Goal: Task Accomplishment & Management: Use online tool/utility

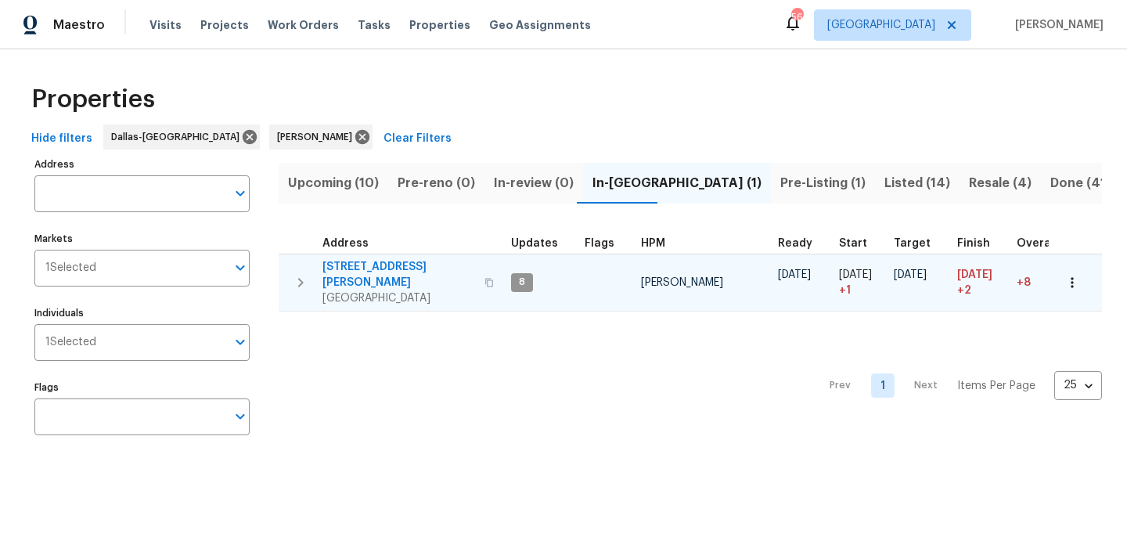
click at [352, 265] on span "120 Cole Rd" at bounding box center [399, 274] width 153 height 31
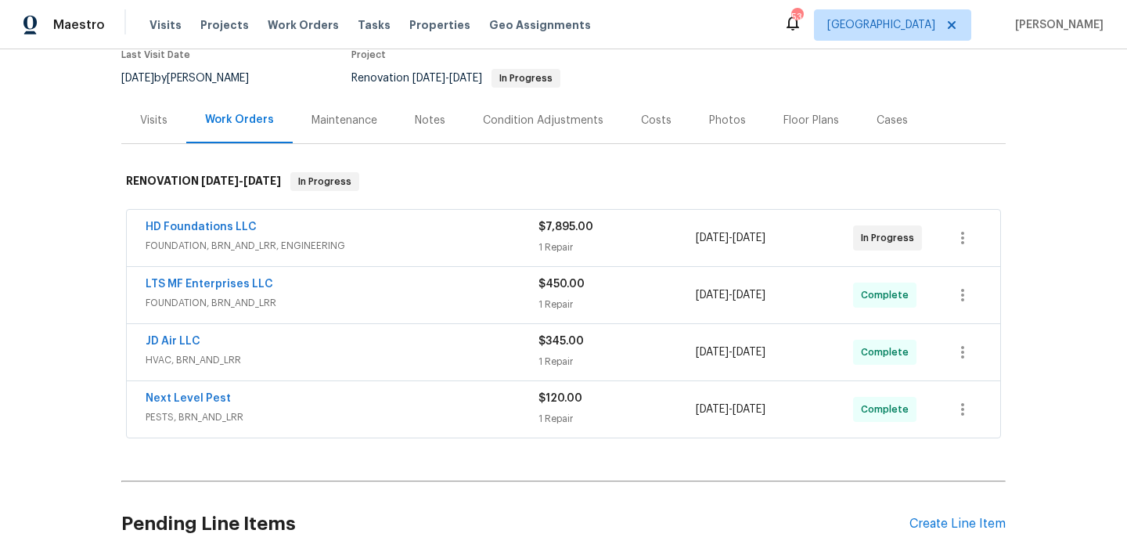
scroll to position [62, 0]
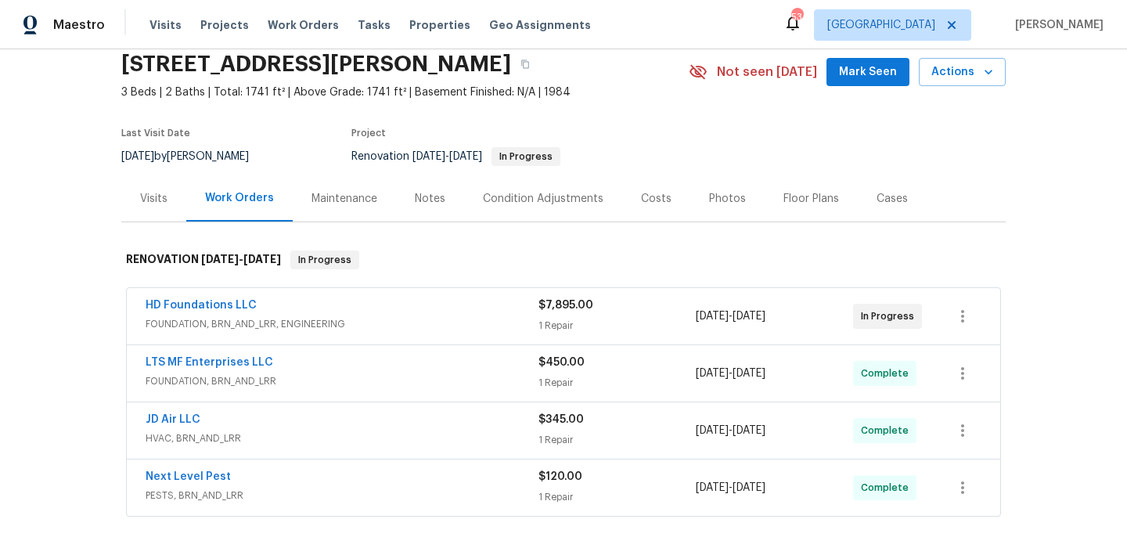
click at [421, 192] on div "Notes" at bounding box center [430, 199] width 31 height 16
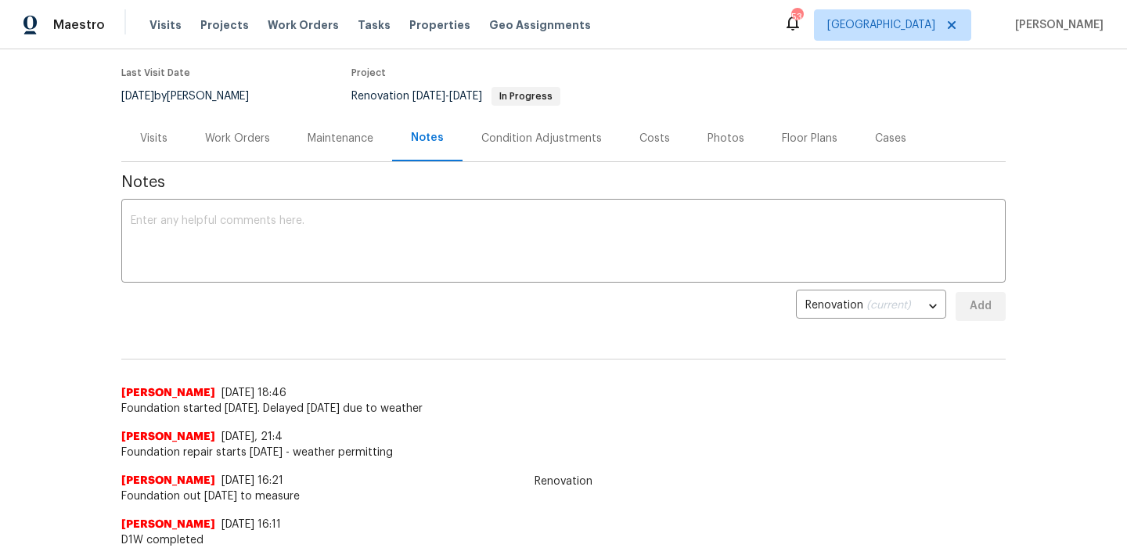
scroll to position [126, 0]
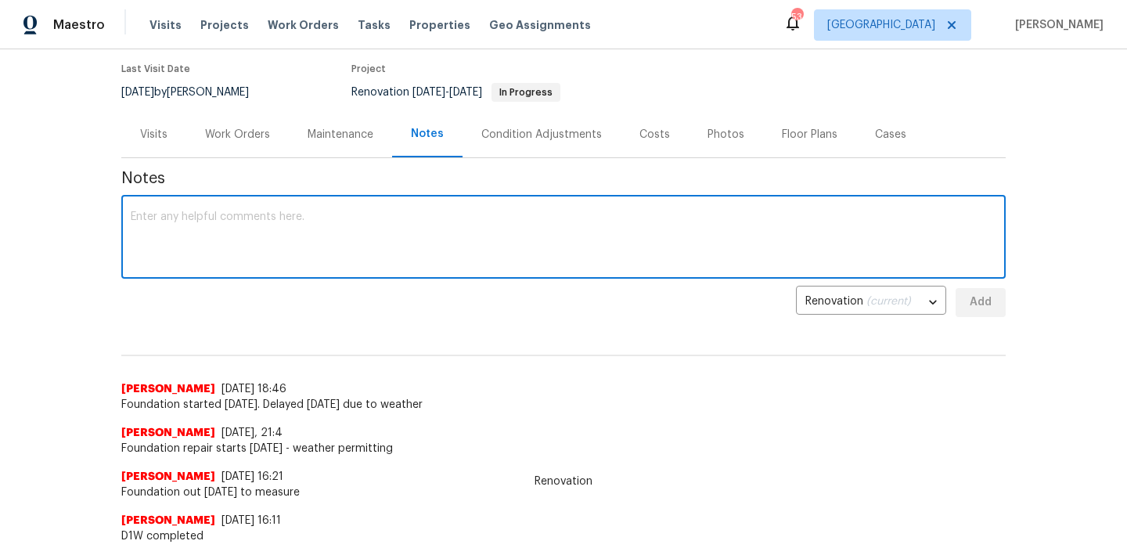
click at [380, 225] on textarea at bounding box center [564, 238] width 866 height 55
type textarea "Foundation complete. Hydro test failed"
click at [996, 298] on button "Add" at bounding box center [981, 302] width 50 height 29
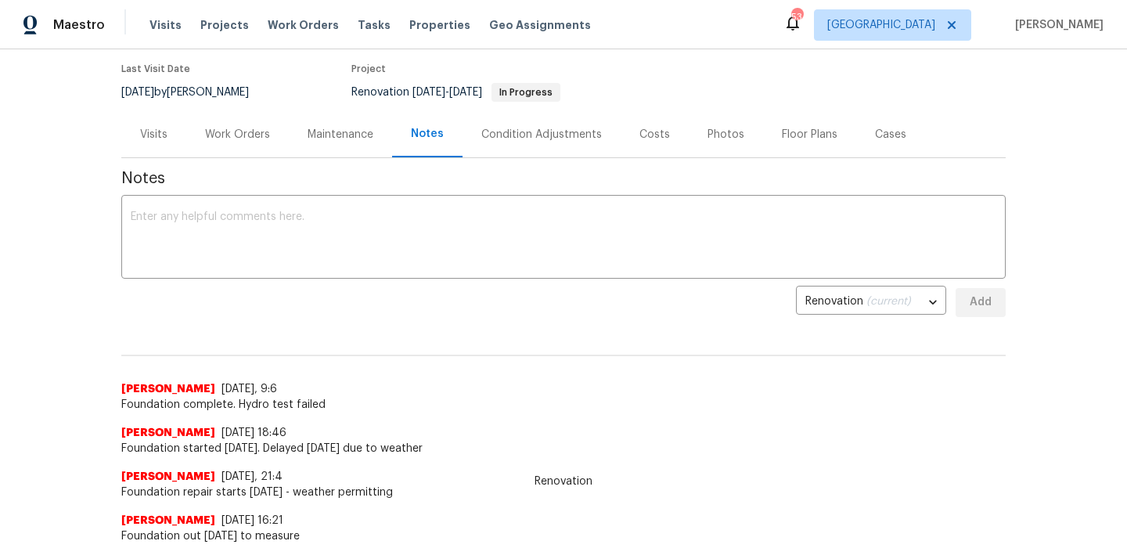
click at [263, 141] on div "Work Orders" at bounding box center [237, 135] width 65 height 16
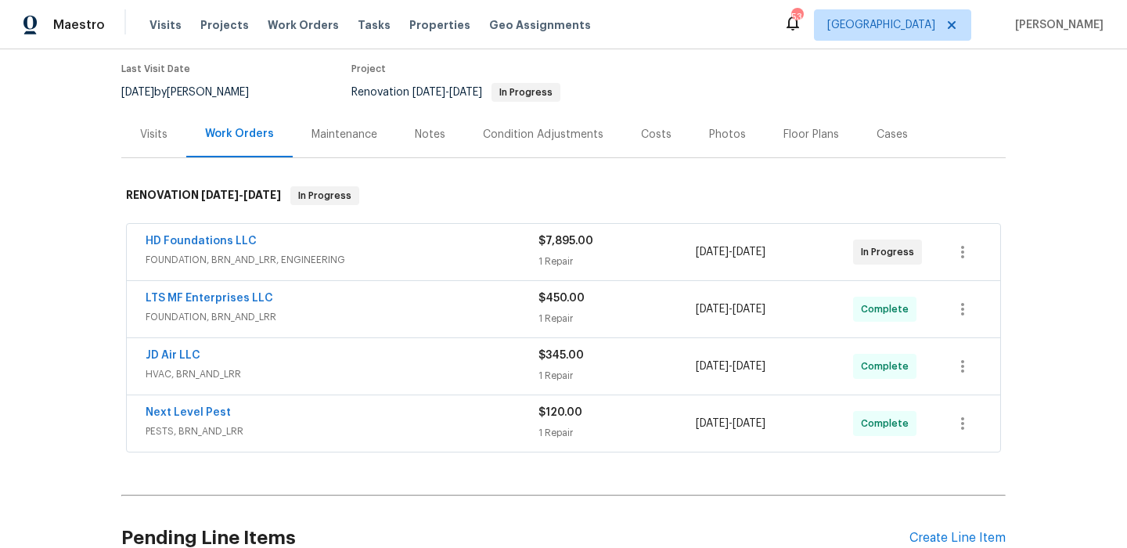
scroll to position [182, 0]
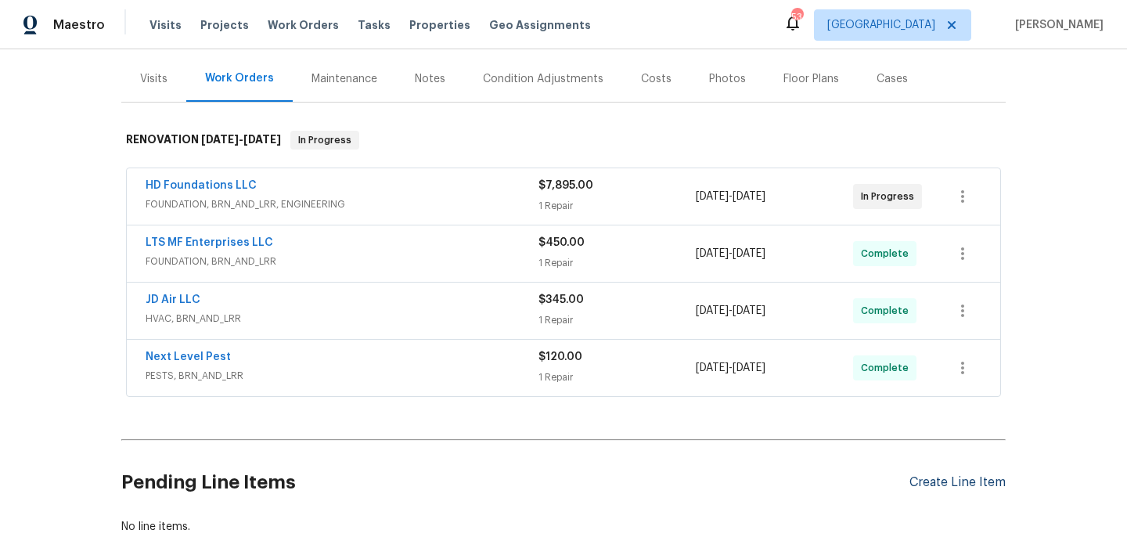
click at [947, 479] on div "Create Line Item" at bounding box center [958, 482] width 96 height 15
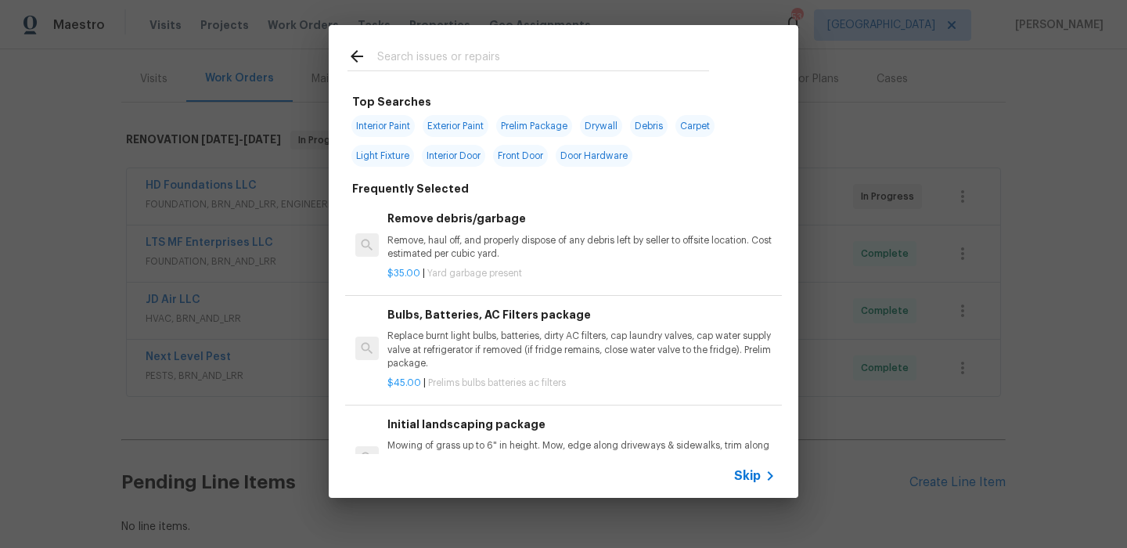
click at [460, 67] on input "text" at bounding box center [543, 58] width 332 height 23
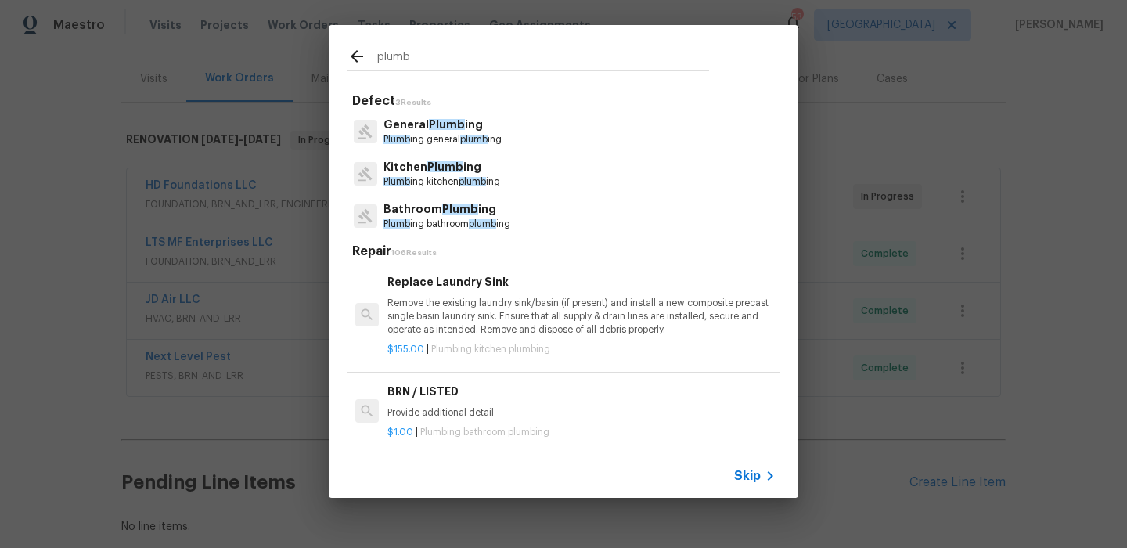
type input "plumb"
click at [508, 121] on div "General Plumb ing Plumb ing general plumb ing" at bounding box center [564, 131] width 432 height 42
click at [462, 126] on p "General Plumb ing" at bounding box center [443, 125] width 118 height 16
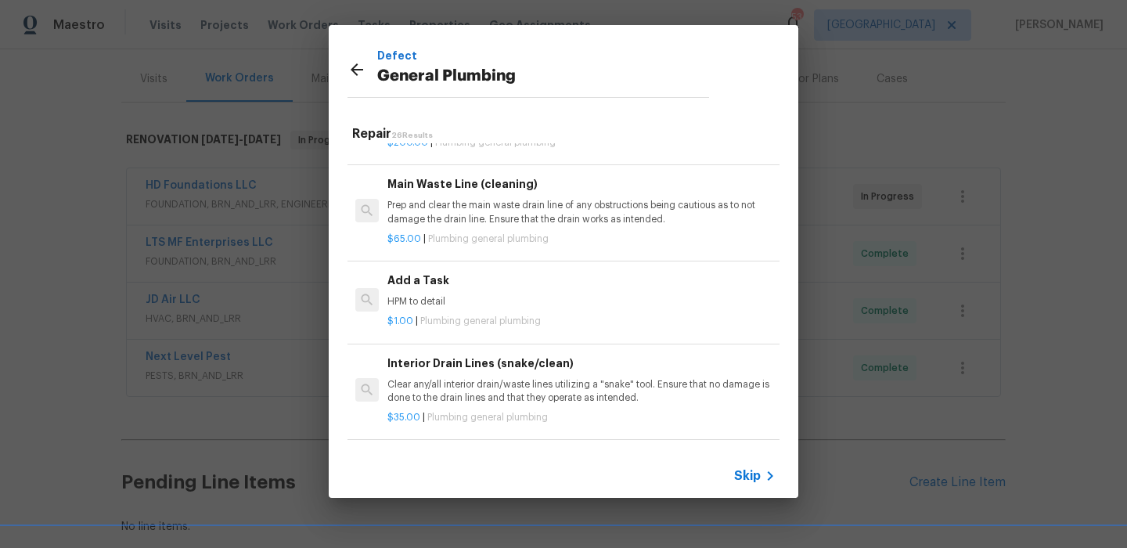
scroll to position [1678, 0]
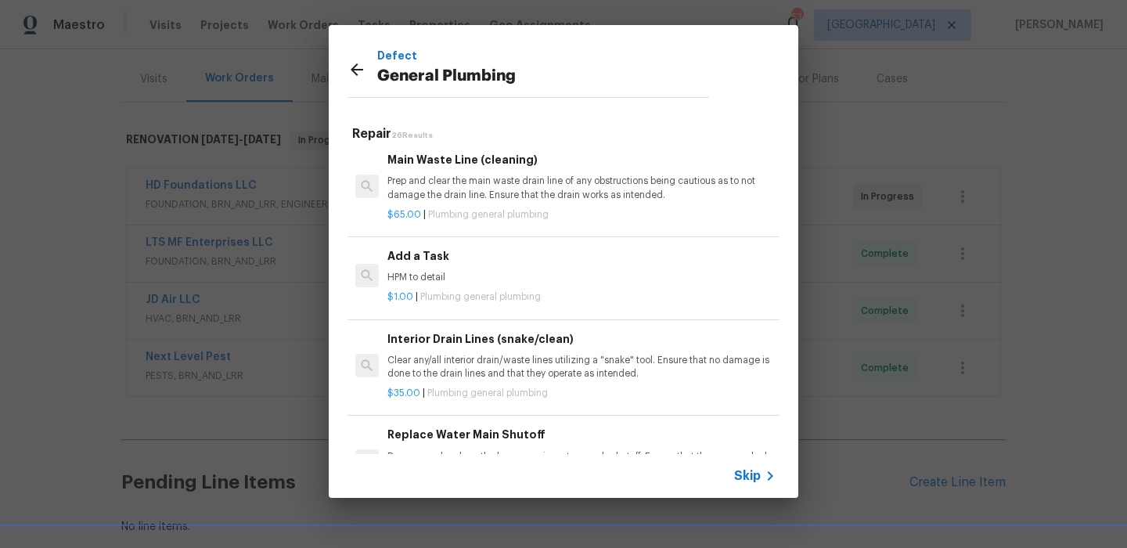
click at [589, 285] on div "$1.00 | Plumbing general plumbing" at bounding box center [582, 294] width 388 height 20
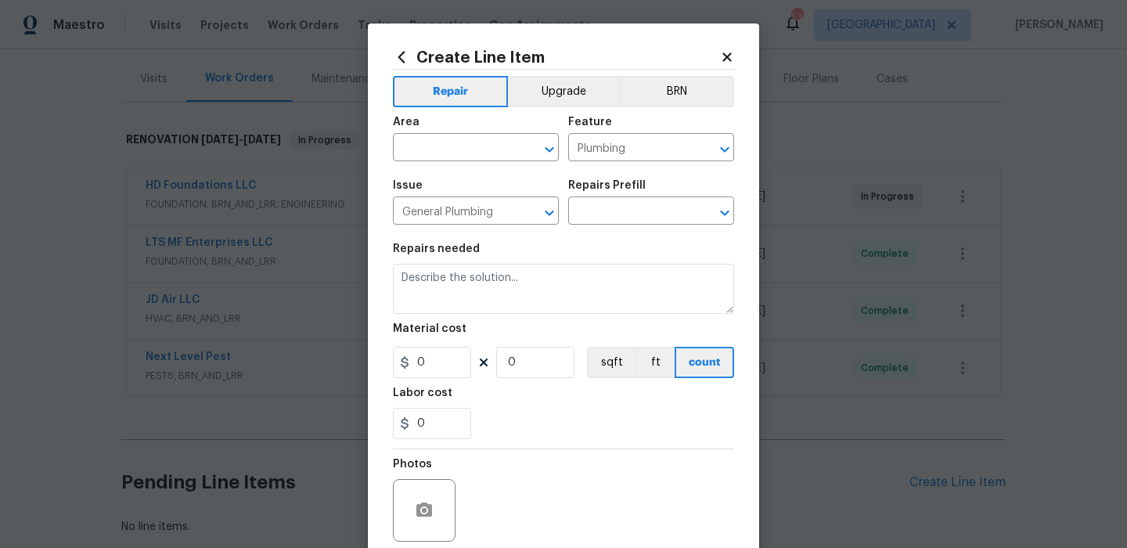
type input "Add a Task $1.00"
type textarea "HPM to detail"
type input "1"
click at [520, 144] on button "Clear" at bounding box center [529, 150] width 22 height 22
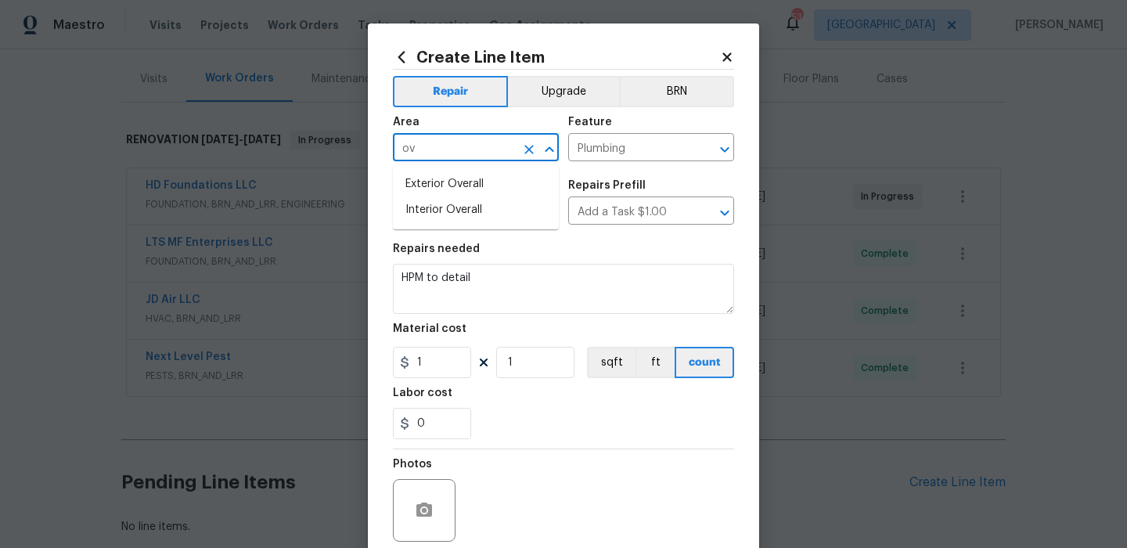
click at [483, 169] on ul "Exterior Overall Interior Overall" at bounding box center [476, 197] width 166 height 64
click at [475, 173] on li "Exterior Overall" at bounding box center [476, 184] width 166 height 26
type input "Exterior Overall"
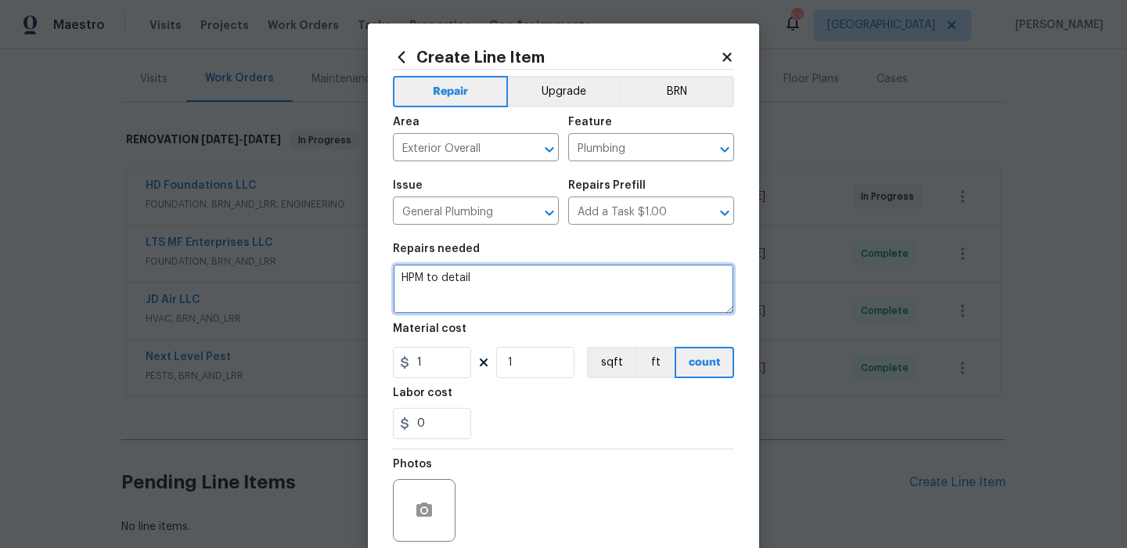
click at [447, 303] on textarea "HPM to detail" at bounding box center [563, 289] width 341 height 50
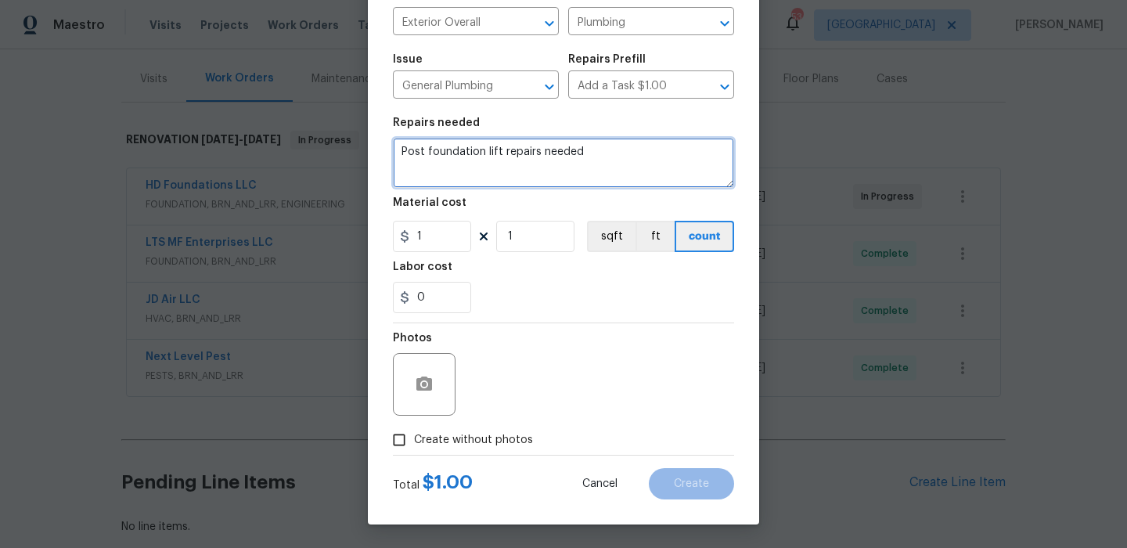
type textarea "Post foundation lift repairs needed"
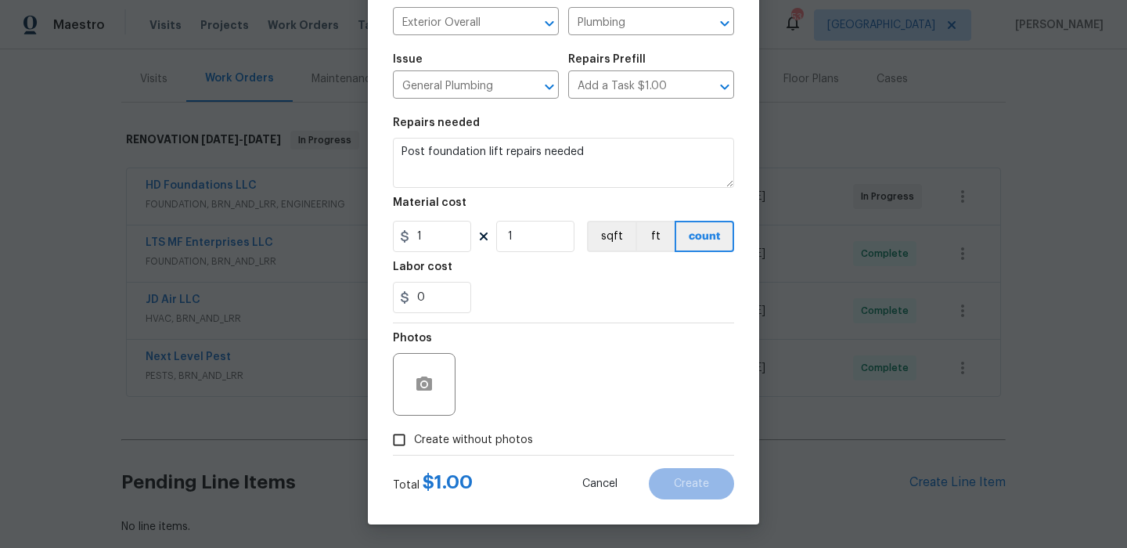
click at [467, 434] on span "Create without photos" at bounding box center [473, 440] width 119 height 16
click at [414, 434] on input "Create without photos" at bounding box center [399, 440] width 30 height 30
checkbox input "true"
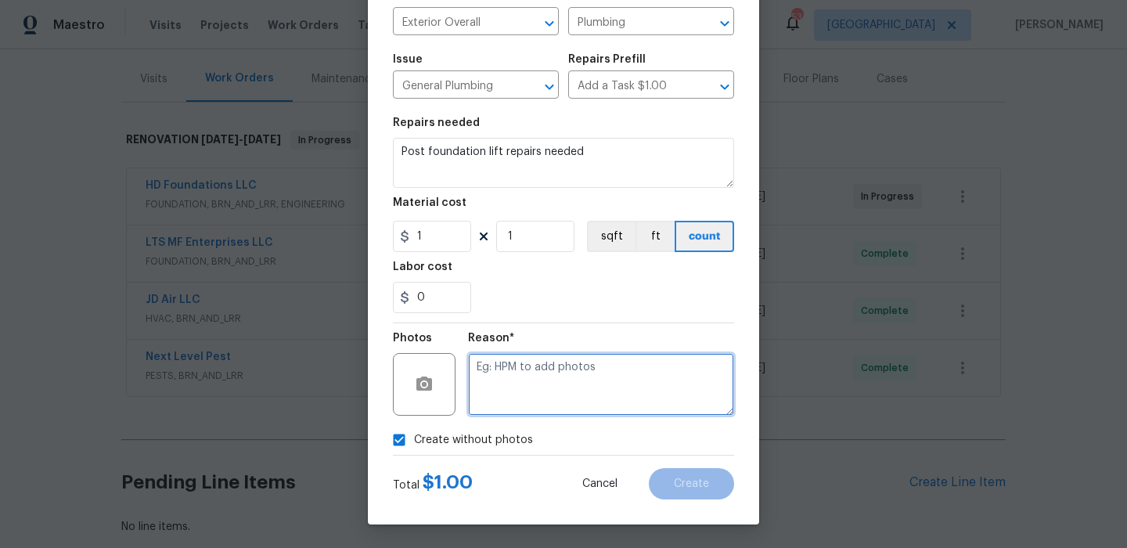
click at [579, 380] on textarea at bounding box center [601, 384] width 266 height 63
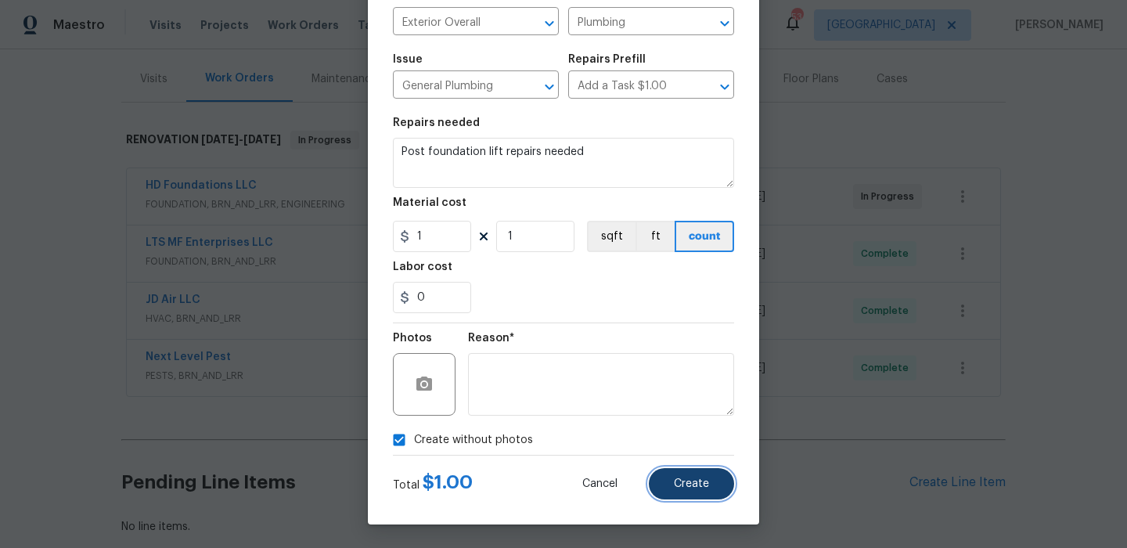
click at [704, 470] on button "Create" at bounding box center [691, 483] width 85 height 31
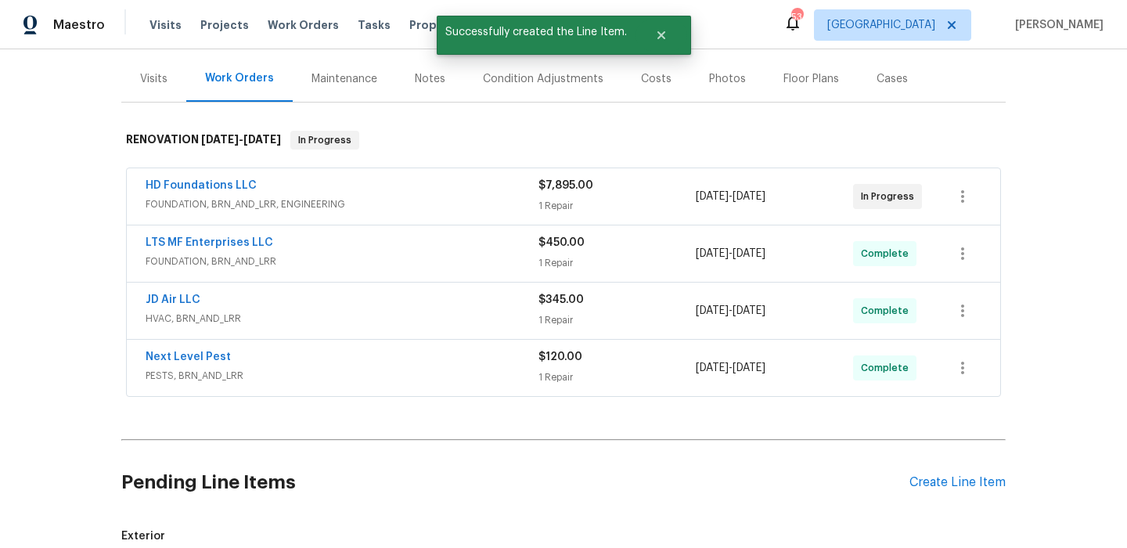
scroll to position [453, 0]
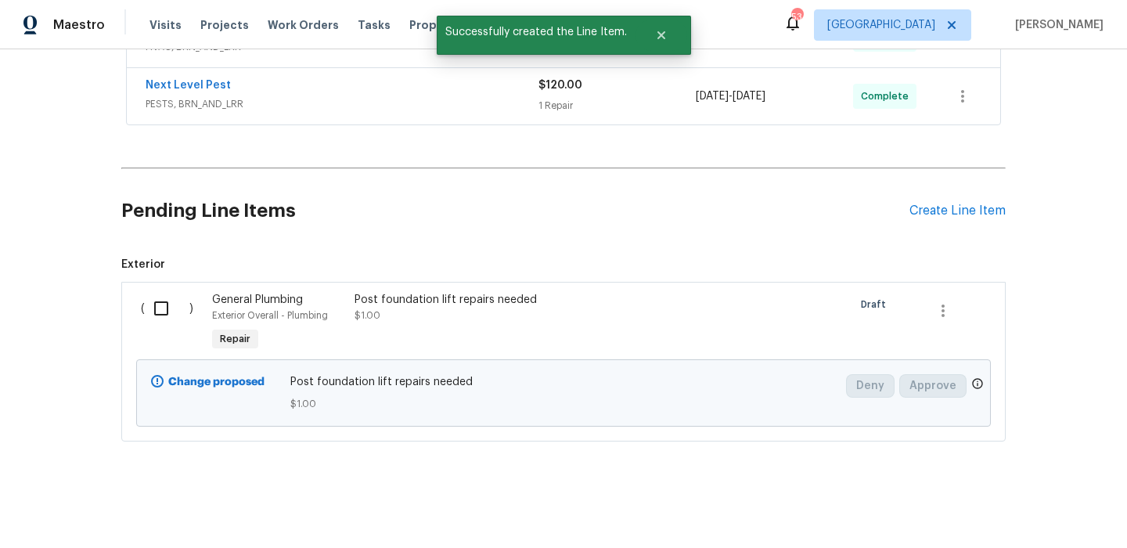
click at [153, 309] on input "checkbox" at bounding box center [167, 308] width 45 height 33
checkbox input "true"
click at [997, 504] on span "Create Work Order" at bounding box center [1038, 509] width 104 height 20
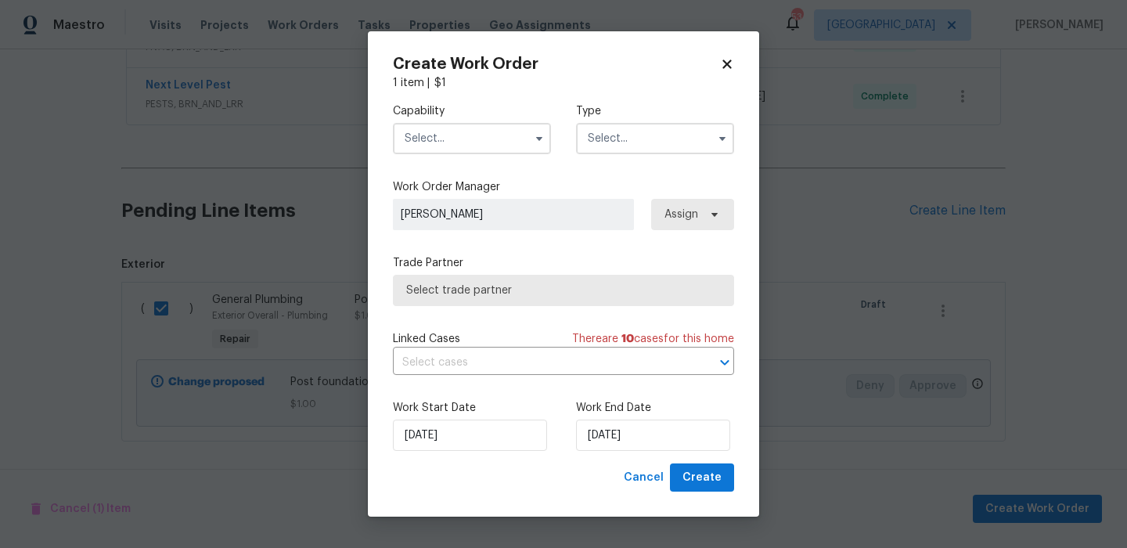
click at [503, 142] on input "text" at bounding box center [472, 138] width 158 height 31
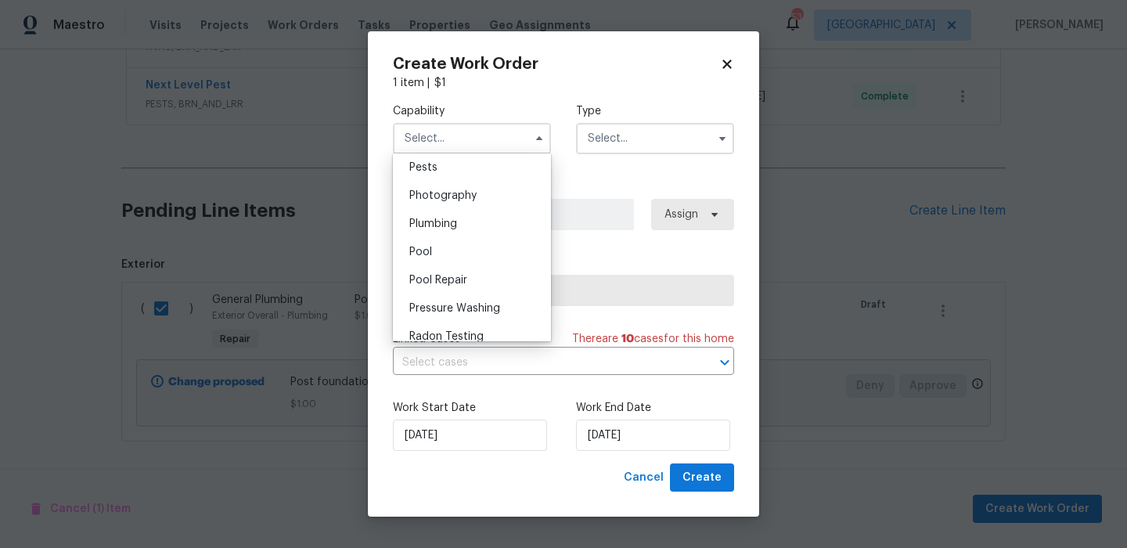
scroll to position [1349, 0]
click at [510, 216] on div "Plumbing" at bounding box center [472, 222] width 150 height 28
type input "Plumbing"
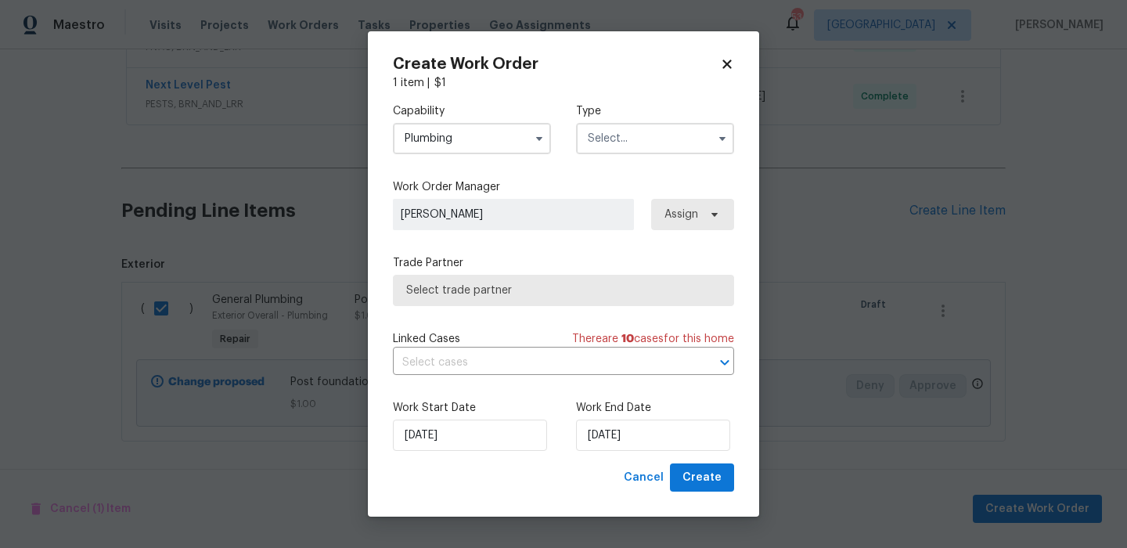
click at [627, 136] on input "text" at bounding box center [655, 138] width 158 height 31
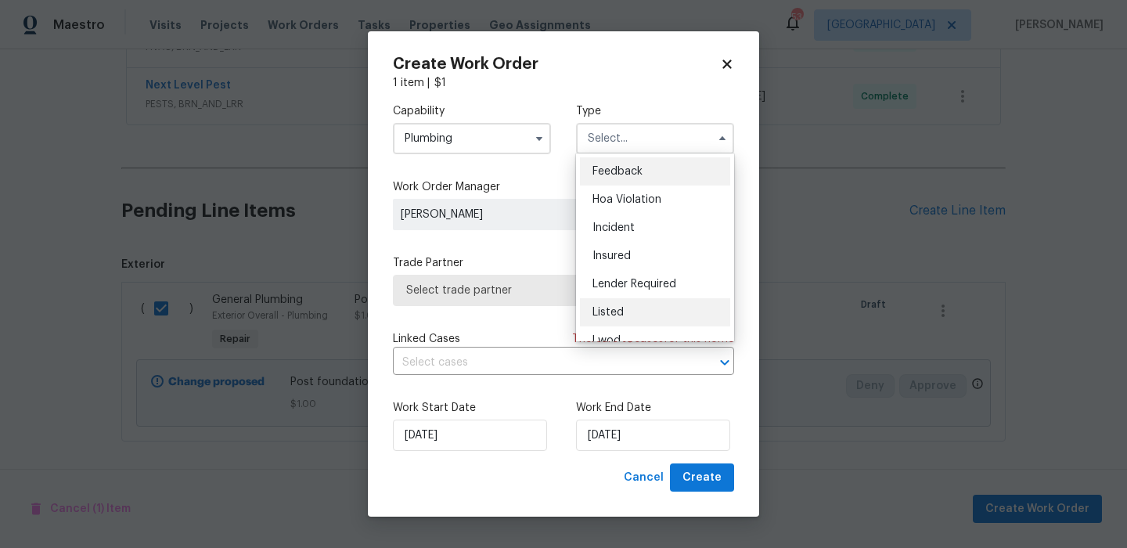
scroll to position [186, 0]
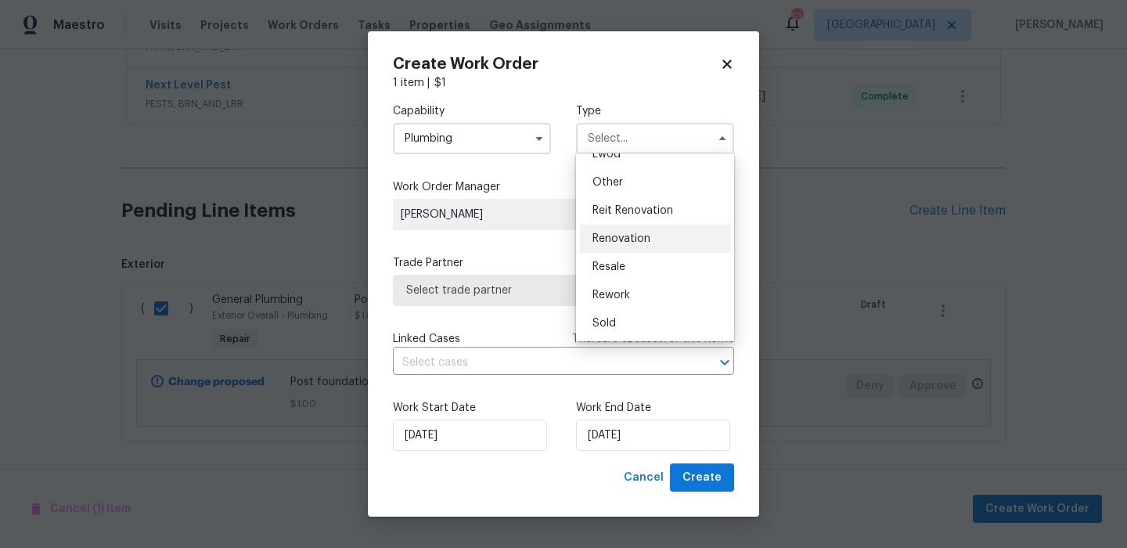
click at [639, 229] on div "Renovation" at bounding box center [655, 239] width 150 height 28
type input "Renovation"
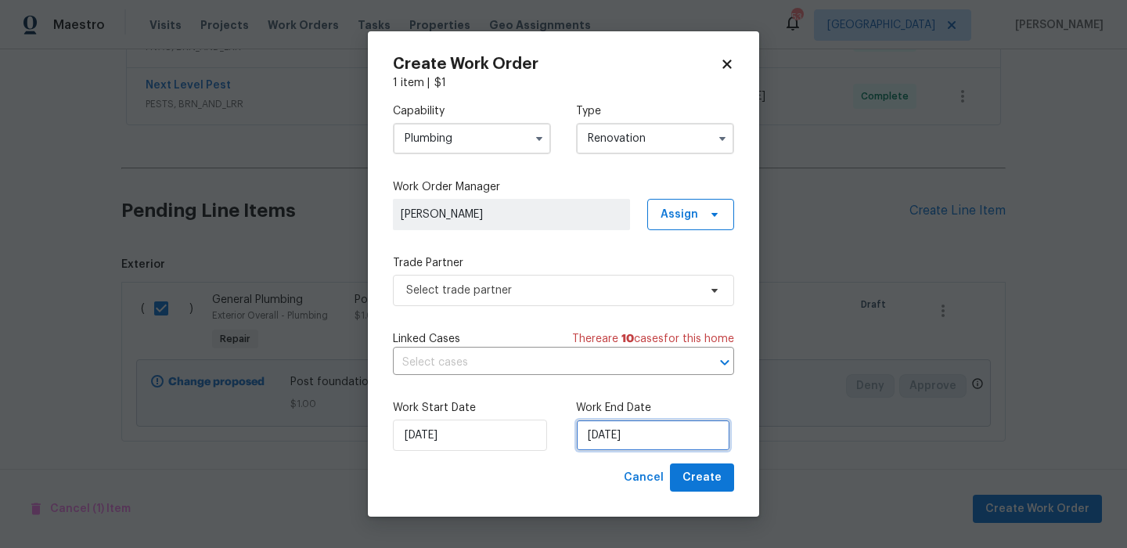
click at [649, 432] on input "9/29/2025" at bounding box center [653, 435] width 154 height 31
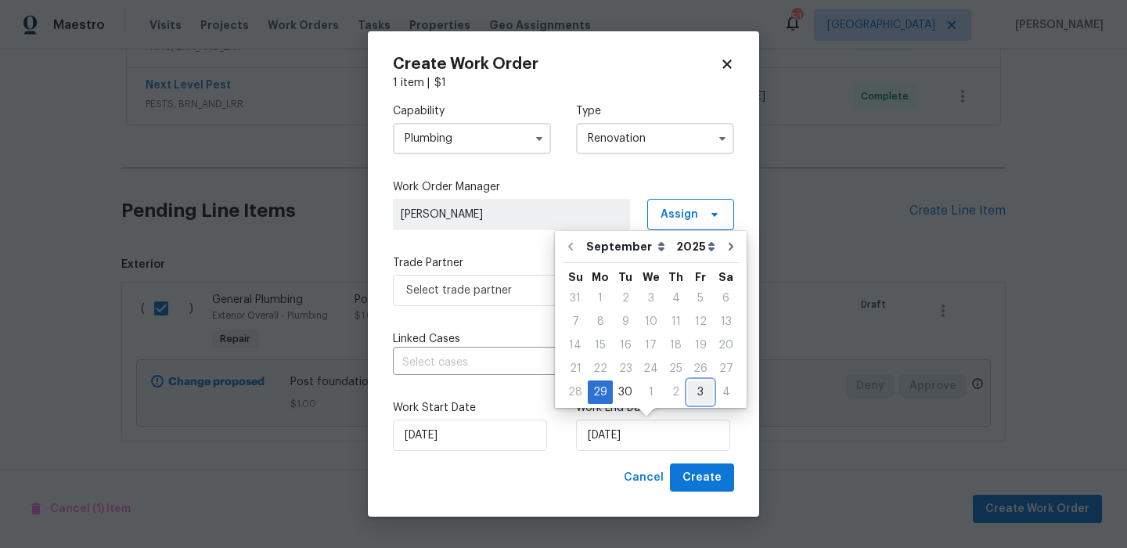
click at [693, 394] on div "3" at bounding box center [700, 392] width 25 height 22
type input "10/3/2025"
select select "9"
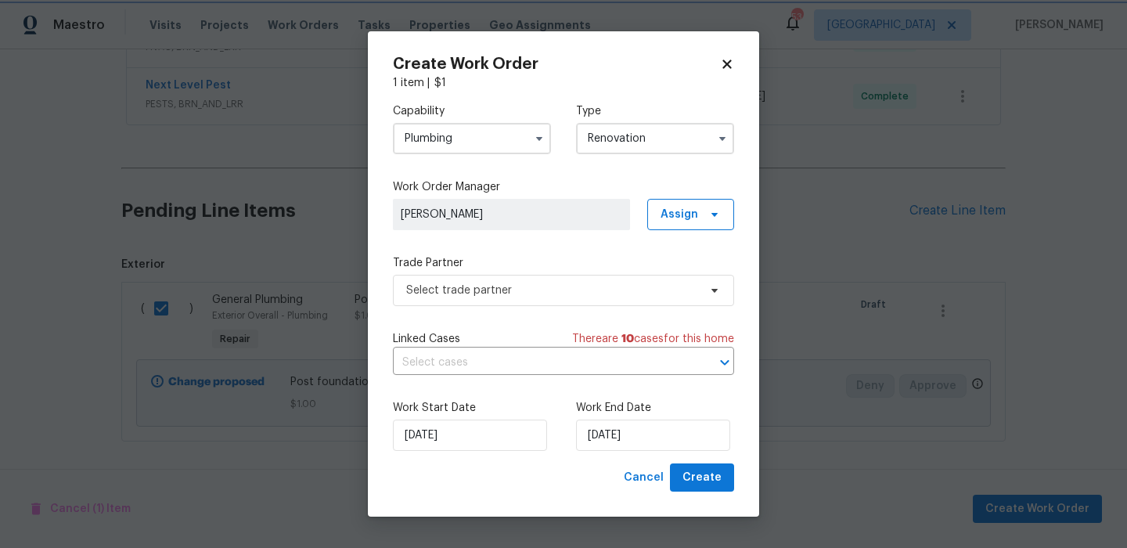
click at [617, 189] on label "Work Order Manager" at bounding box center [563, 187] width 341 height 16
click at [546, 297] on span "Select trade partner" at bounding box center [552, 291] width 292 height 16
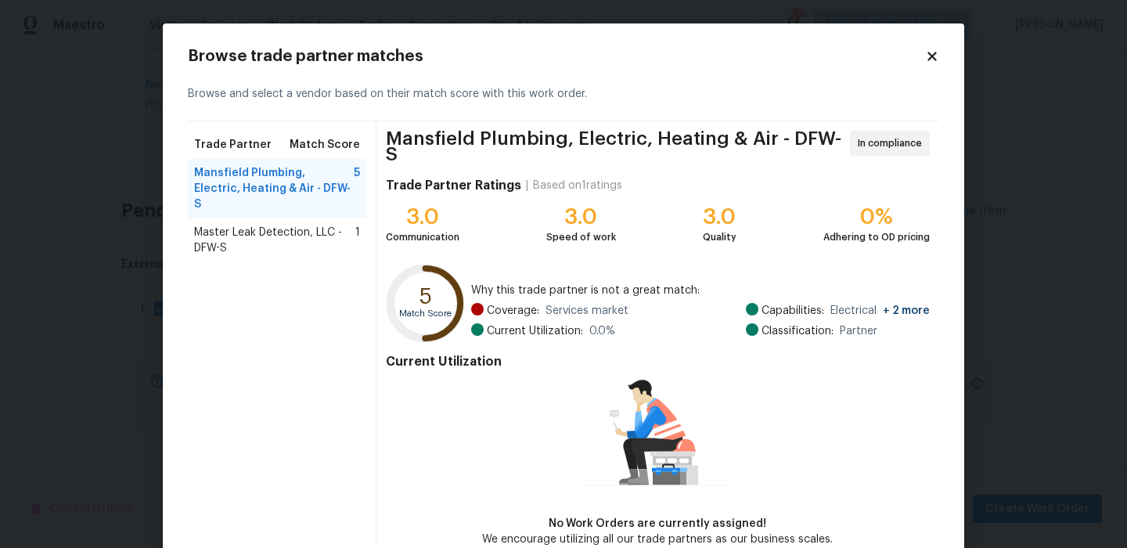
click at [308, 225] on span "Master Leak Detection, LLC - DFW-S" at bounding box center [274, 240] width 161 height 31
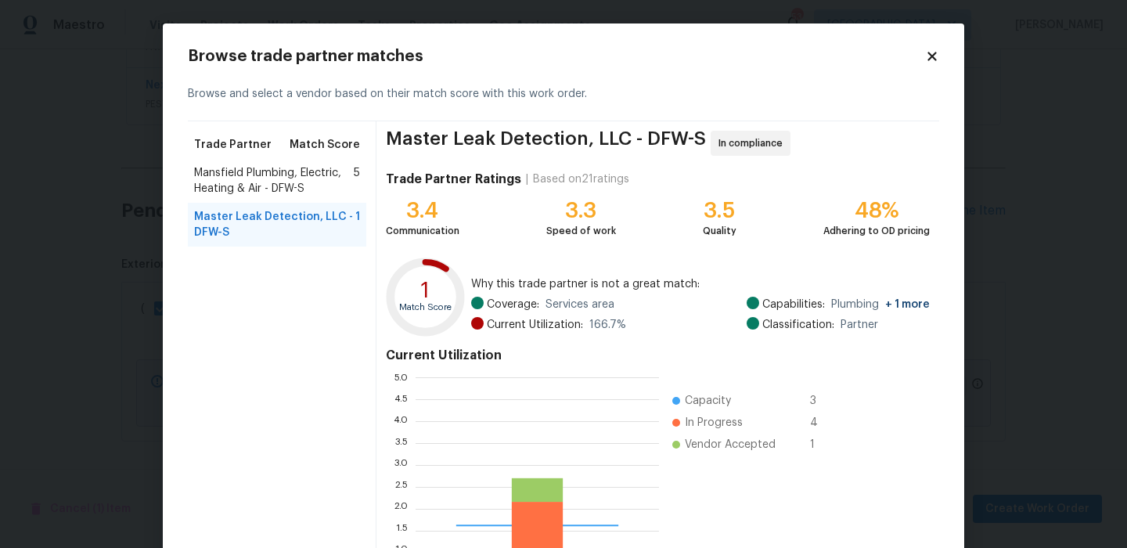
scroll to position [142, 0]
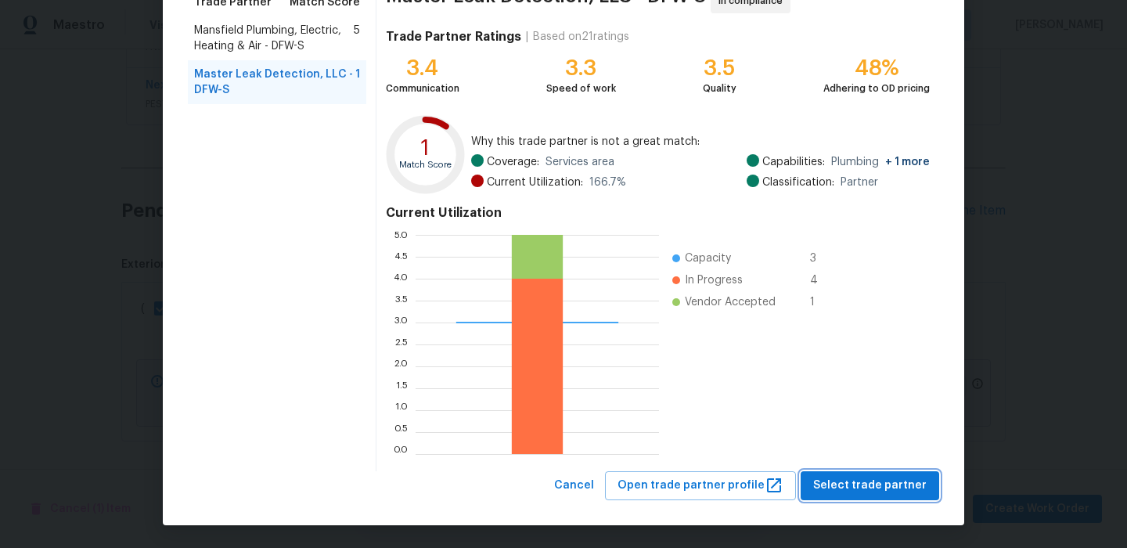
click at [871, 479] on span "Select trade partner" at bounding box center [870, 486] width 114 height 20
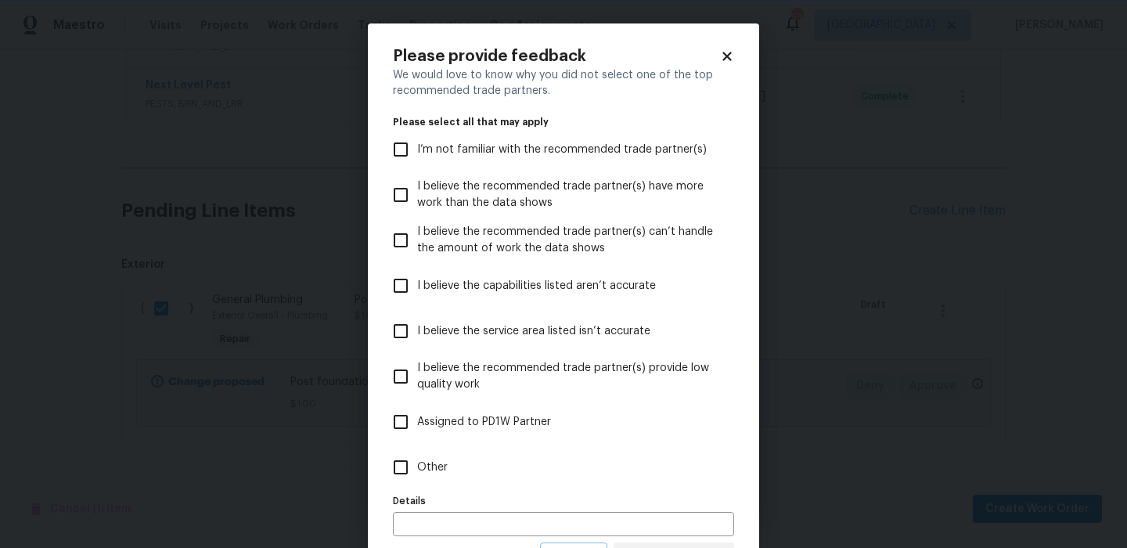
scroll to position [0, 0]
click at [528, 463] on label "Other" at bounding box center [552, 467] width 337 height 45
click at [417, 463] on input "Other" at bounding box center [400, 467] width 33 height 33
checkbox input "true"
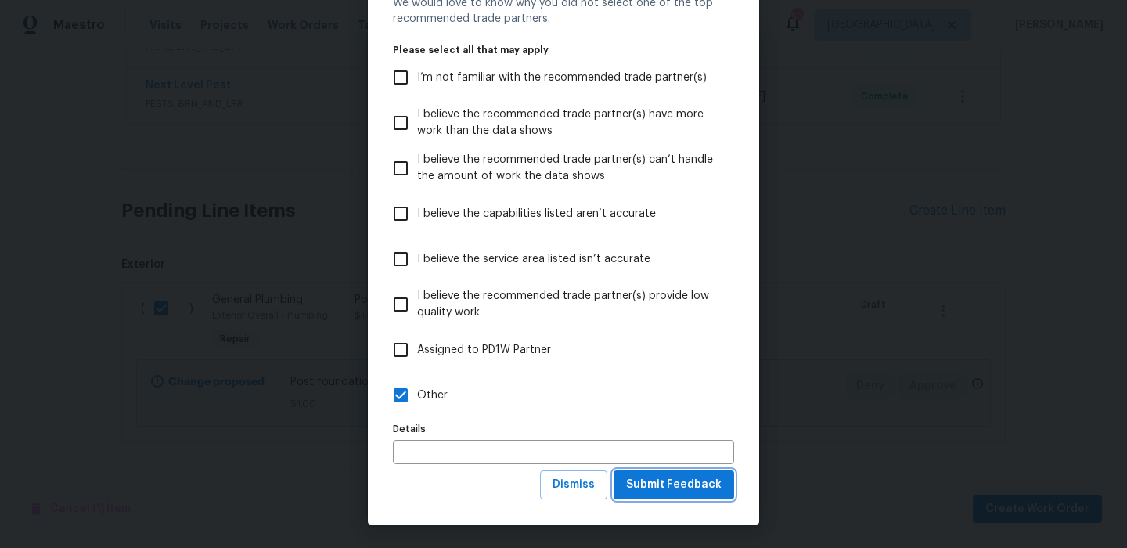
click at [651, 496] on button "Submit Feedback" at bounding box center [674, 485] width 121 height 29
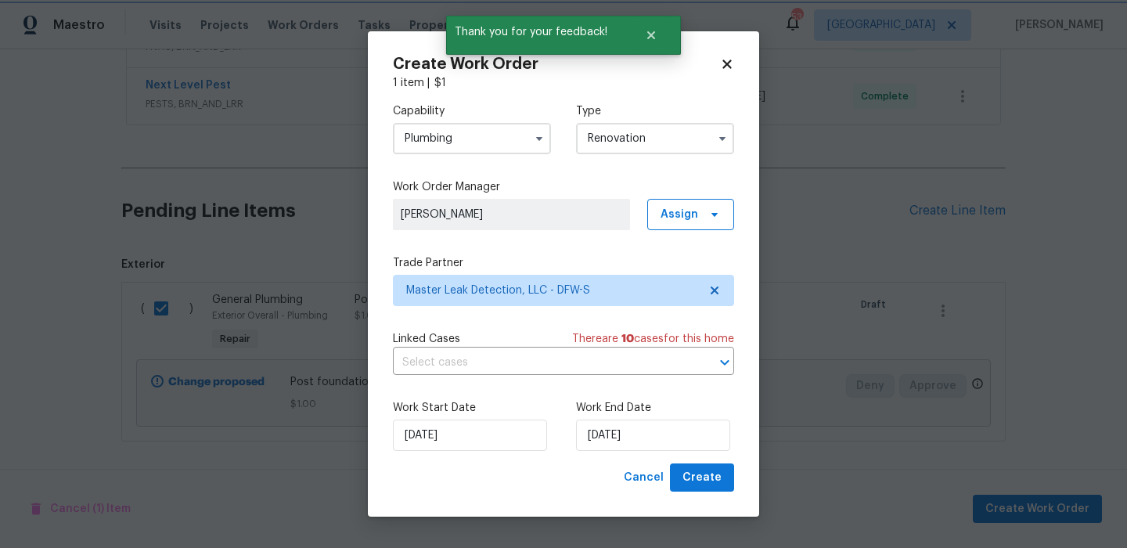
scroll to position [0, 0]
click at [709, 479] on span "Create" at bounding box center [702, 478] width 39 height 20
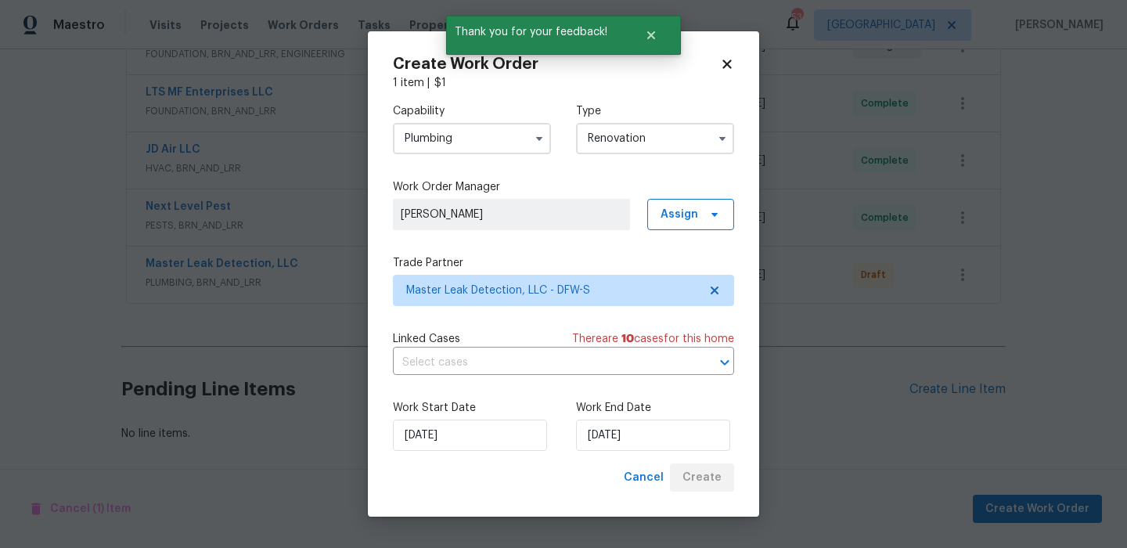
scroll to position [332, 0]
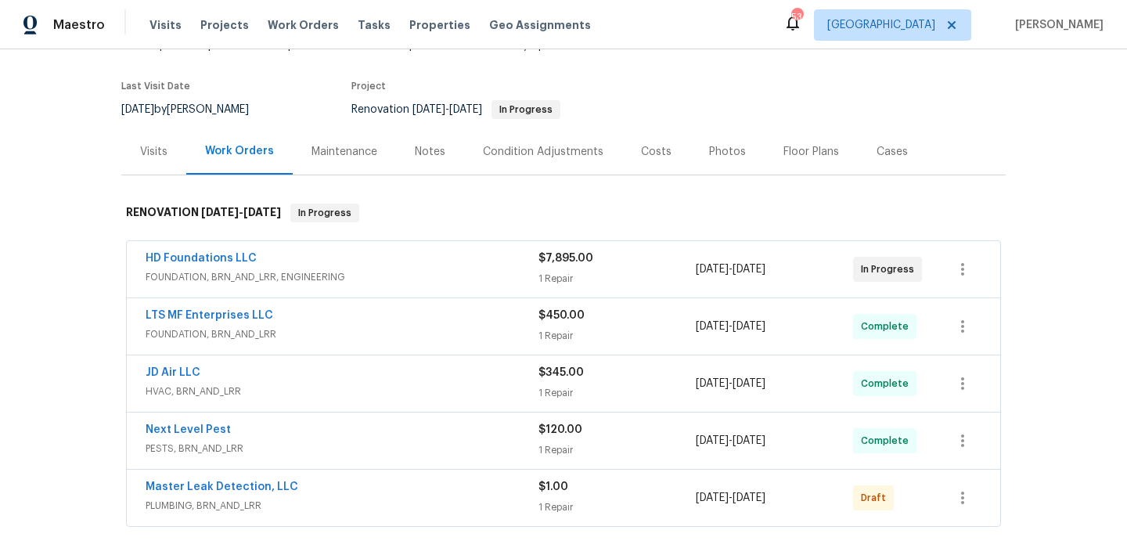
scroll to position [249, 0]
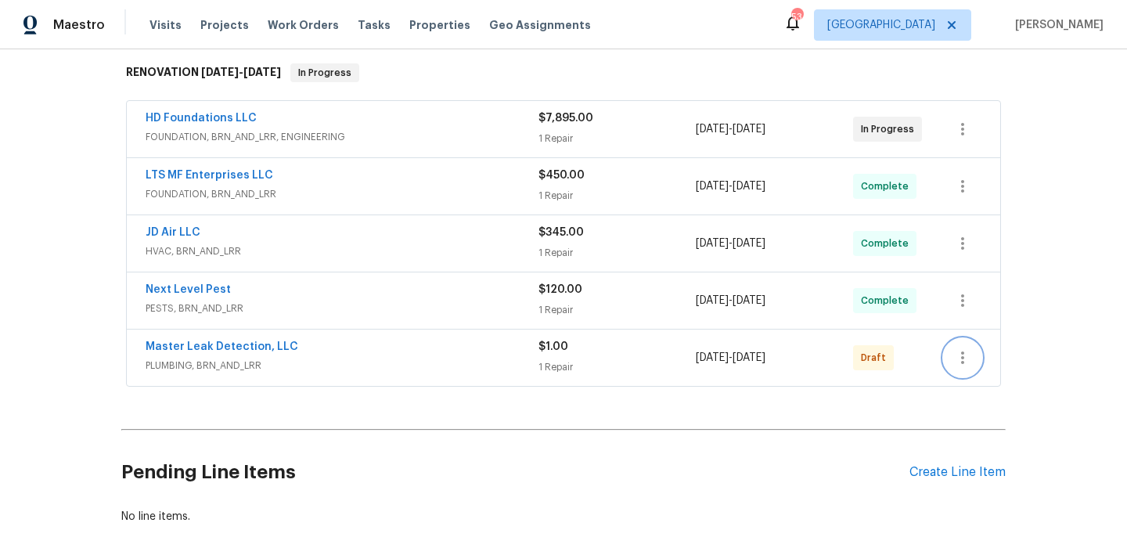
click at [961, 355] on icon "button" at bounding box center [963, 357] width 19 height 19
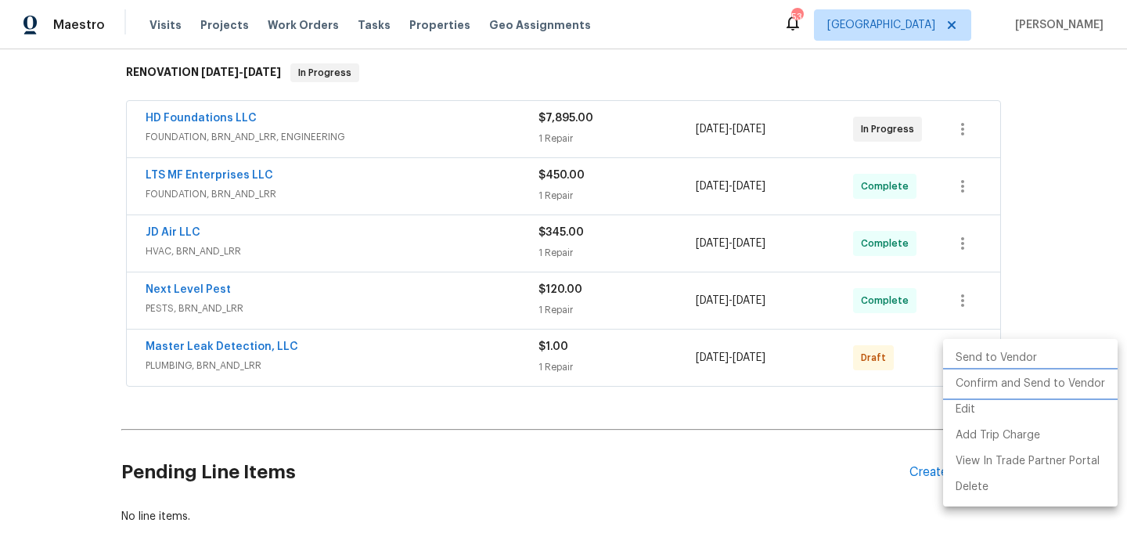
click at [979, 375] on li "Confirm and Send to Vendor" at bounding box center [1030, 384] width 175 height 26
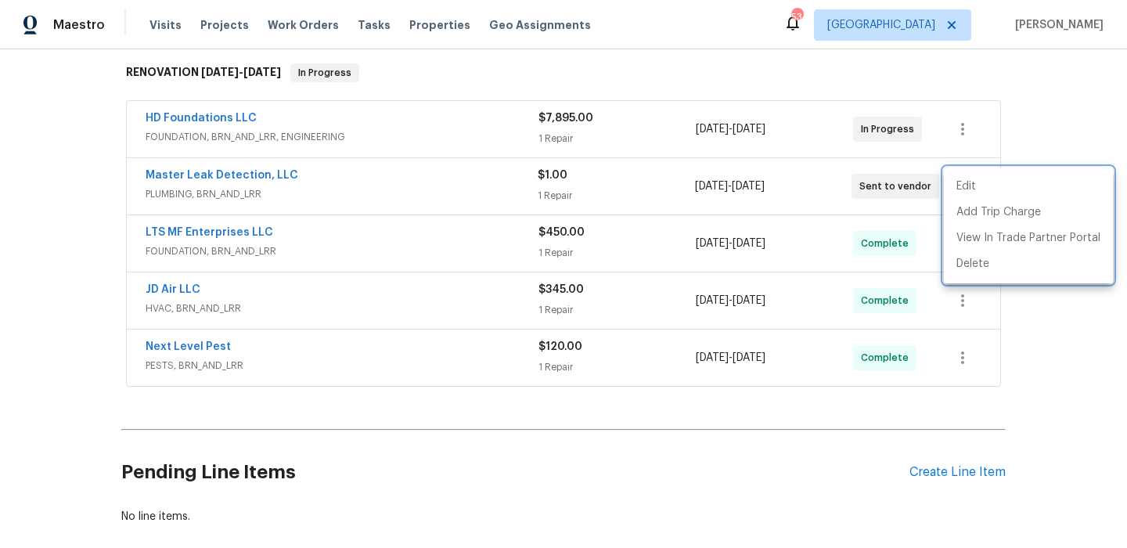
click at [720, 423] on div at bounding box center [563, 274] width 1127 height 548
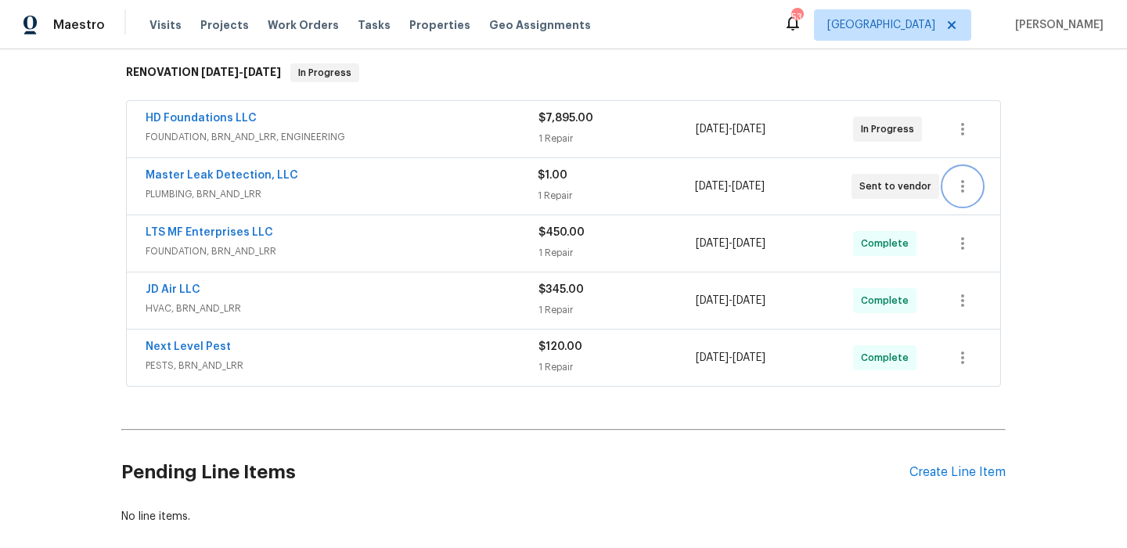
scroll to position [0, 0]
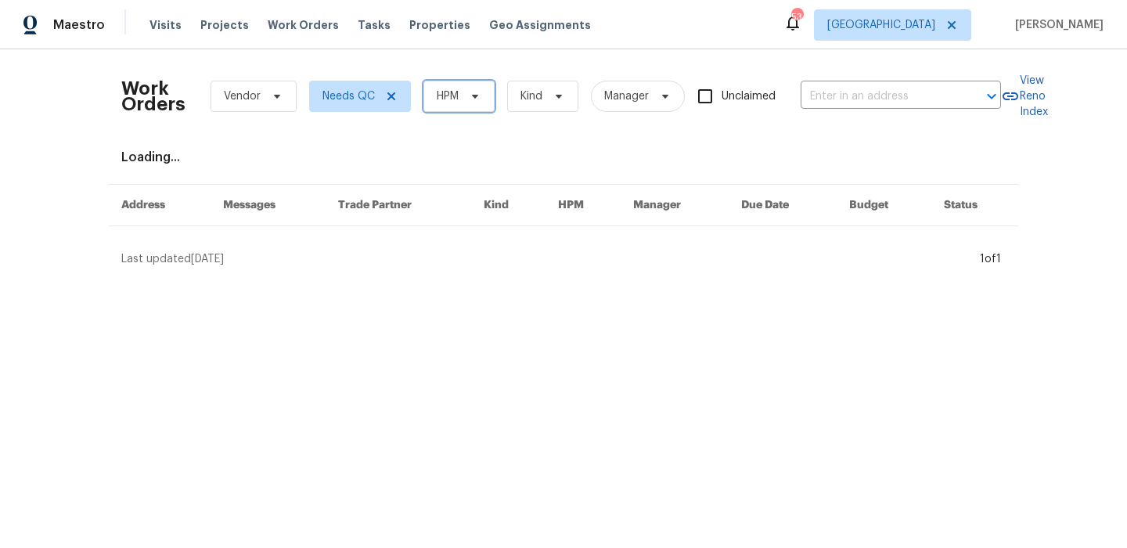
click at [455, 102] on span "HPM" at bounding box center [448, 96] width 22 height 16
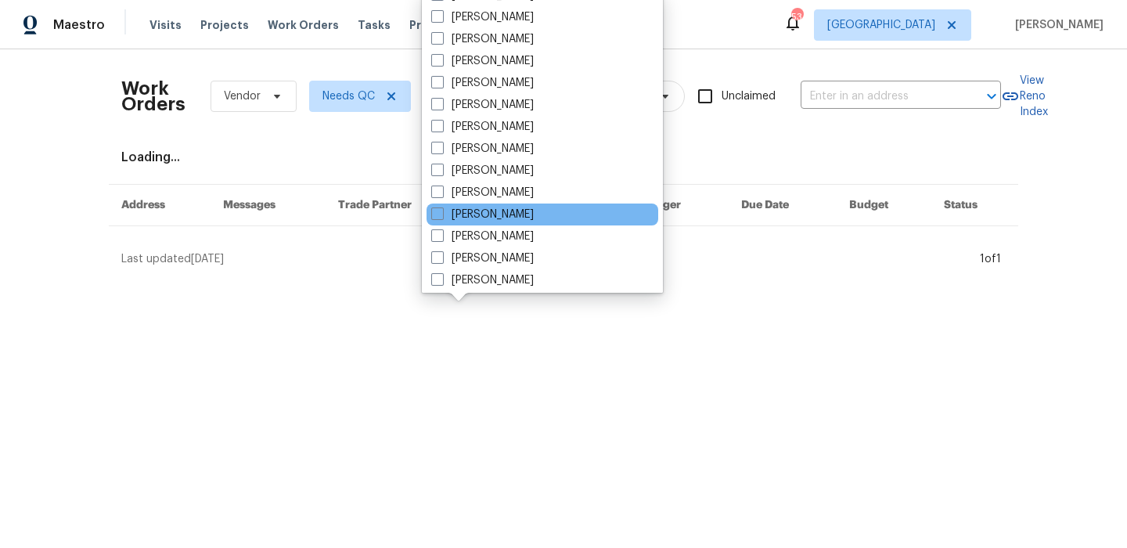
scroll to position [74, 0]
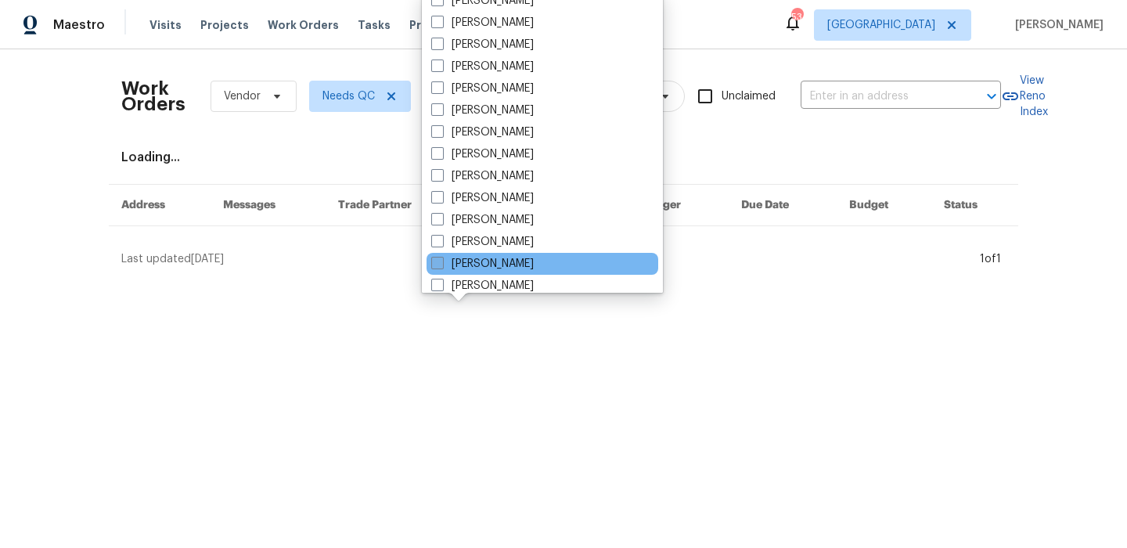
click at [534, 270] on label "[PERSON_NAME]" at bounding box center [482, 264] width 103 height 16
click at [442, 266] on input "[PERSON_NAME]" at bounding box center [436, 261] width 10 height 10
checkbox input "true"
